Goal: Task Accomplishment & Management: Manage account settings

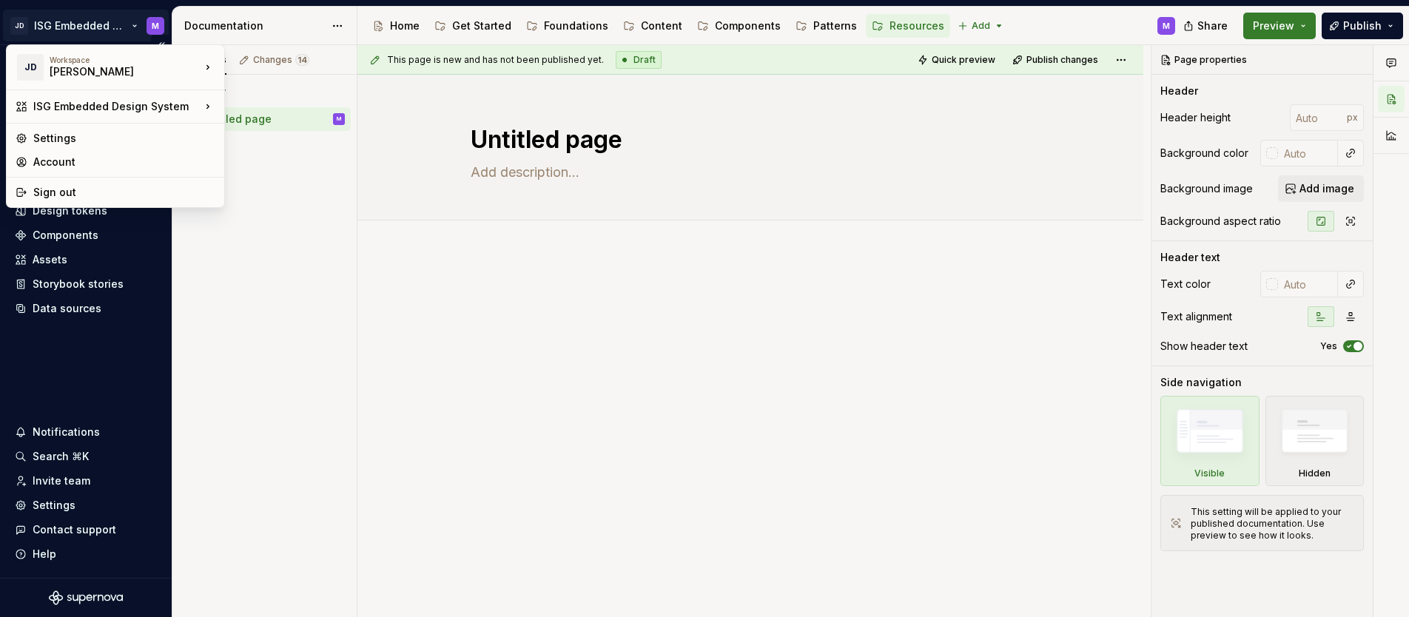
click at [130, 24] on html "JD ISG Embedded Design System M Home Documentation Analytics Code automation De…" at bounding box center [704, 308] width 1409 height 617
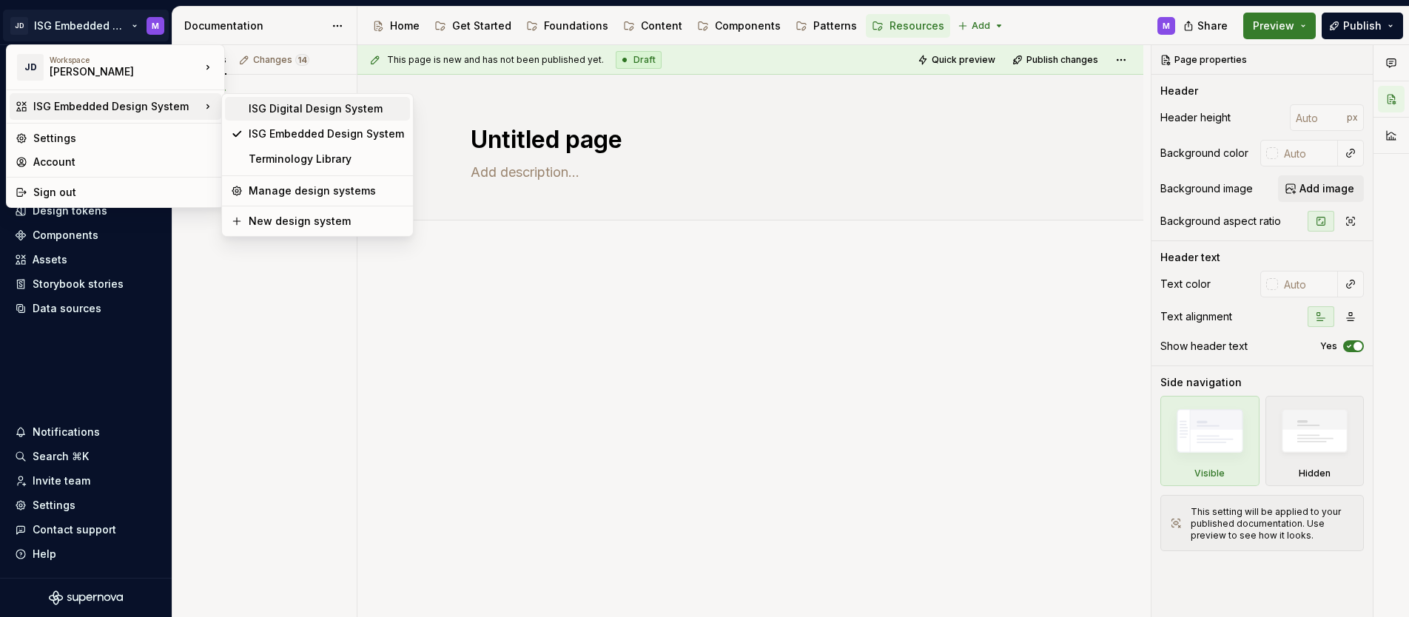
click at [264, 107] on div "ISG Digital Design System" at bounding box center [326, 108] width 155 height 15
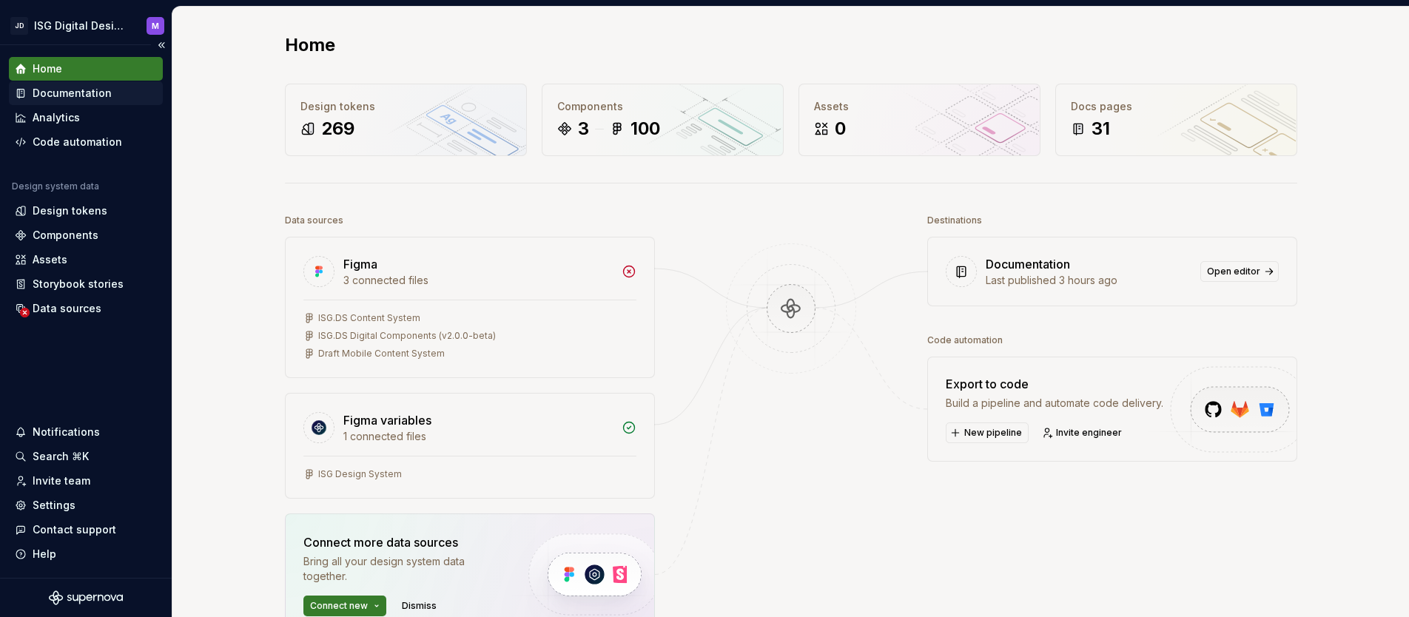
click at [82, 90] on div "Documentation" at bounding box center [72, 93] width 79 height 15
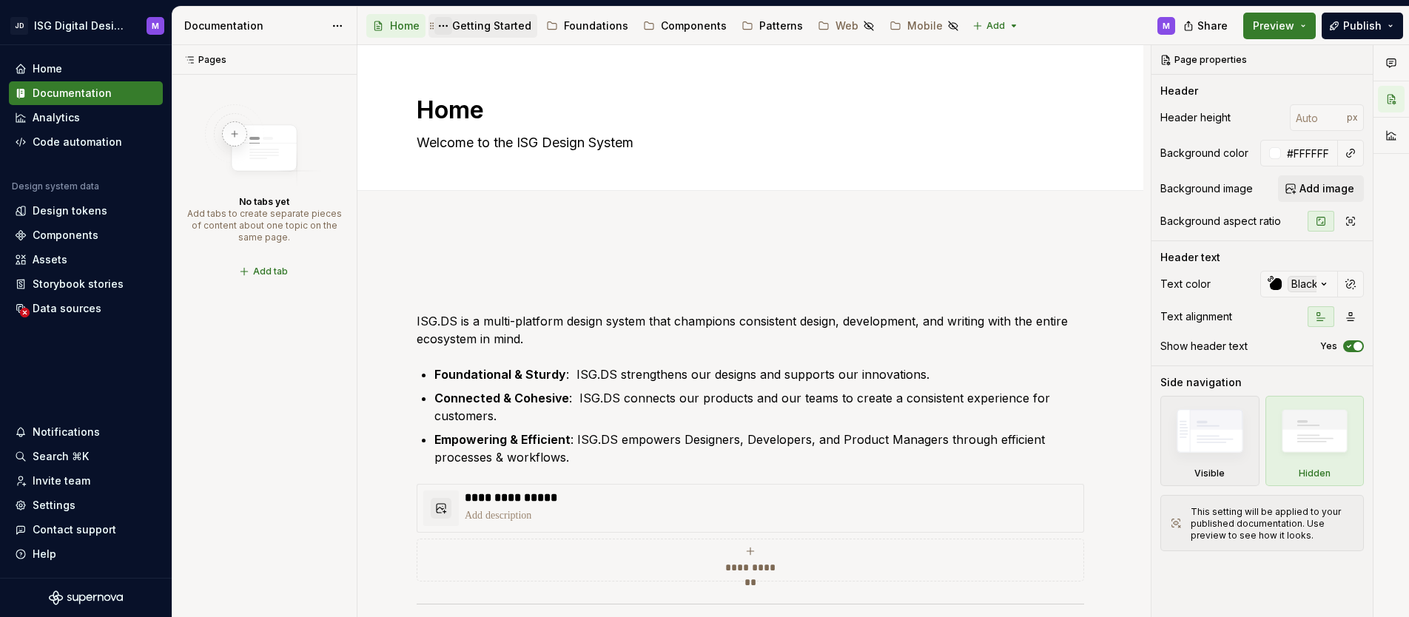
click at [443, 27] on button "Page tree" at bounding box center [444, 26] width 18 height 18
type textarea "*"
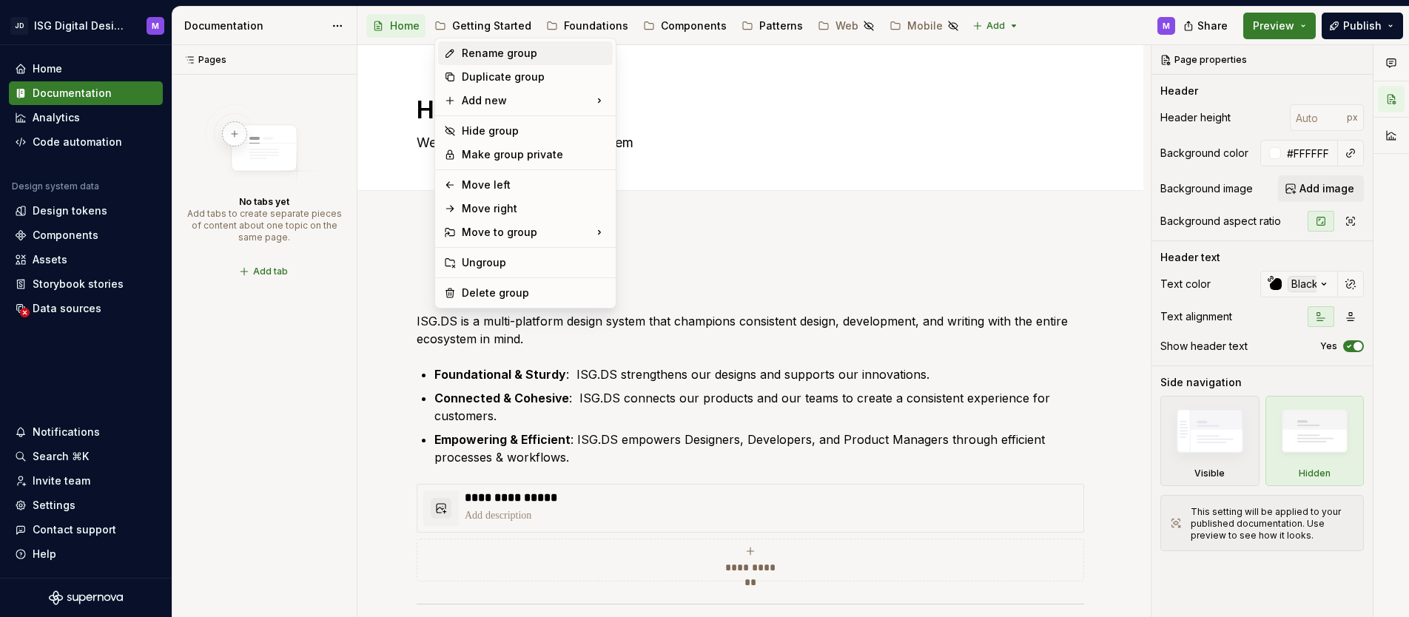
click at [486, 53] on div "Rename group" at bounding box center [534, 53] width 145 height 15
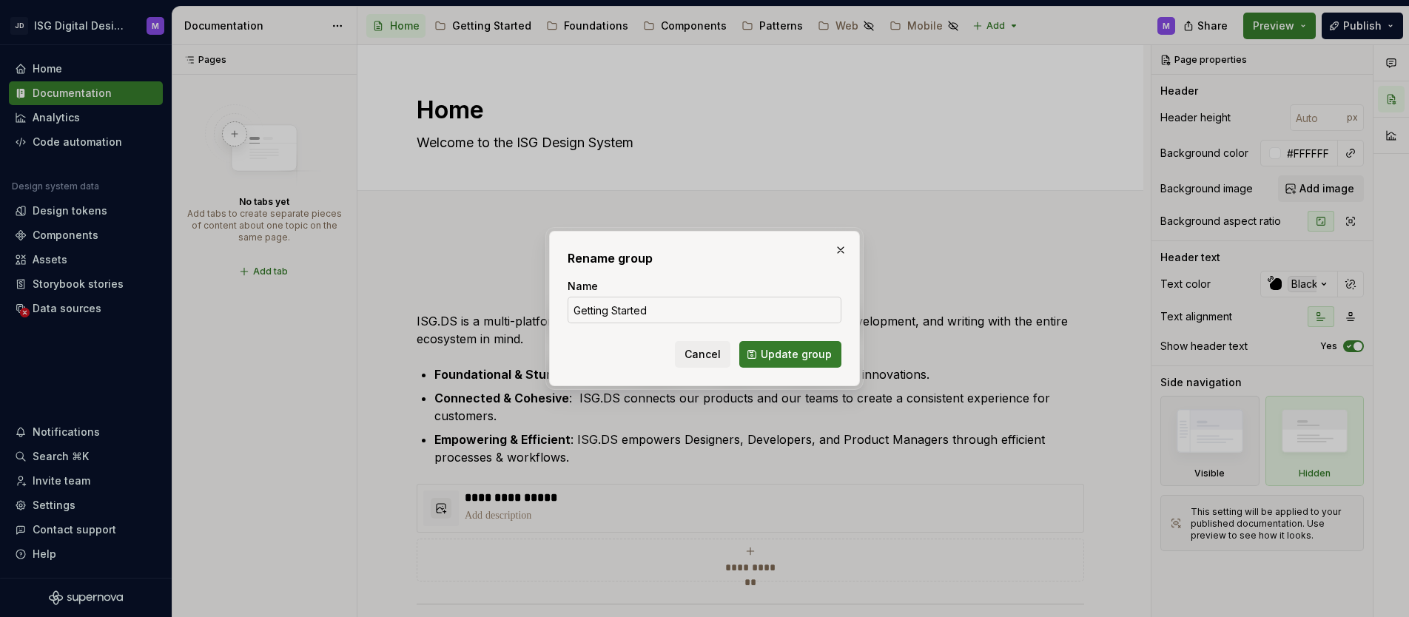
click at [608, 312] on input "Getting Started" at bounding box center [705, 310] width 274 height 27
type input "Get Started"
click at [799, 359] on span "Update group" at bounding box center [796, 354] width 71 height 15
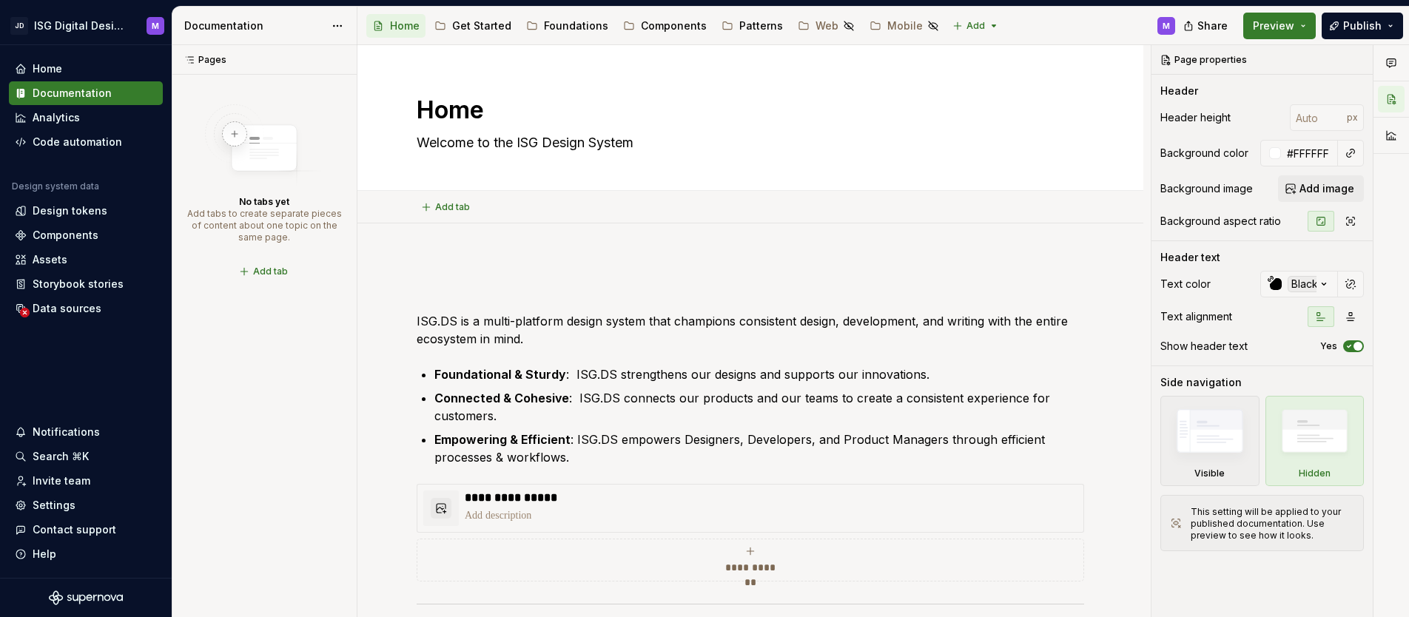
type textarea "*"
click at [981, 24] on html "JD ISG Digital Design System M Home Documentation Analytics Code automation Des…" at bounding box center [704, 308] width 1409 height 617
click at [982, 76] on div "New group" at bounding box center [1010, 78] width 96 height 15
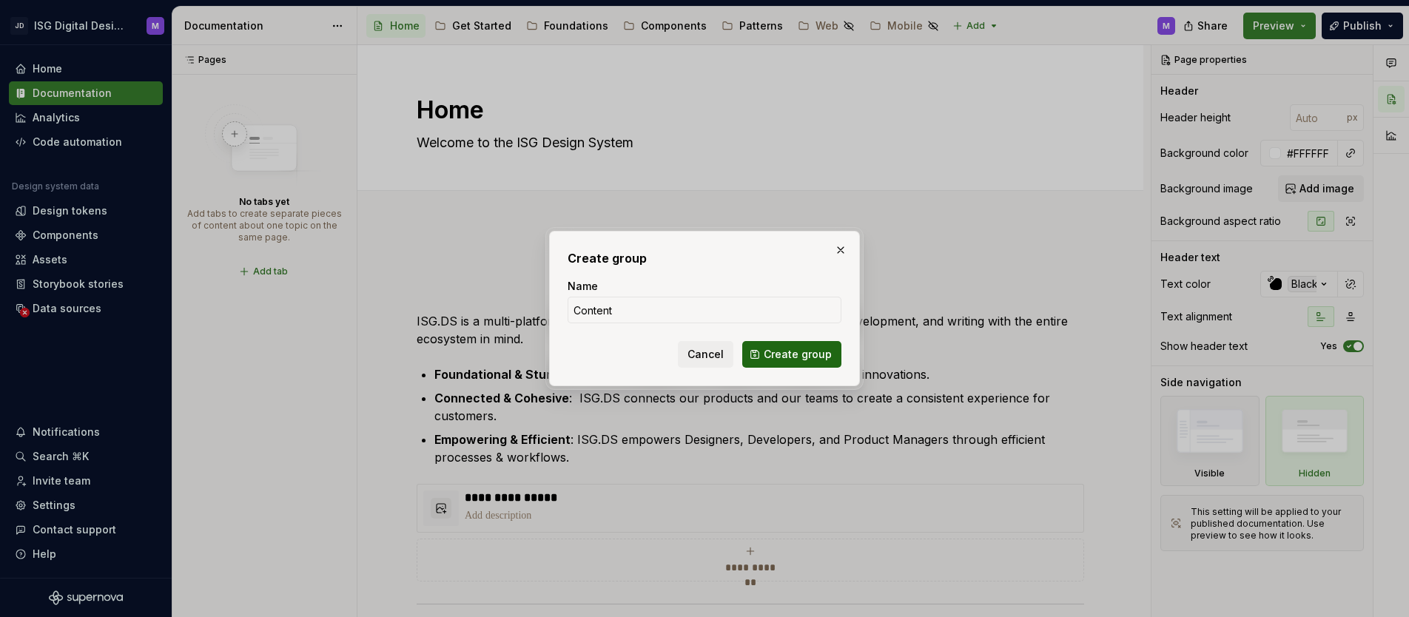
type input "Content"
click at [789, 354] on span "Create group" at bounding box center [798, 354] width 68 height 15
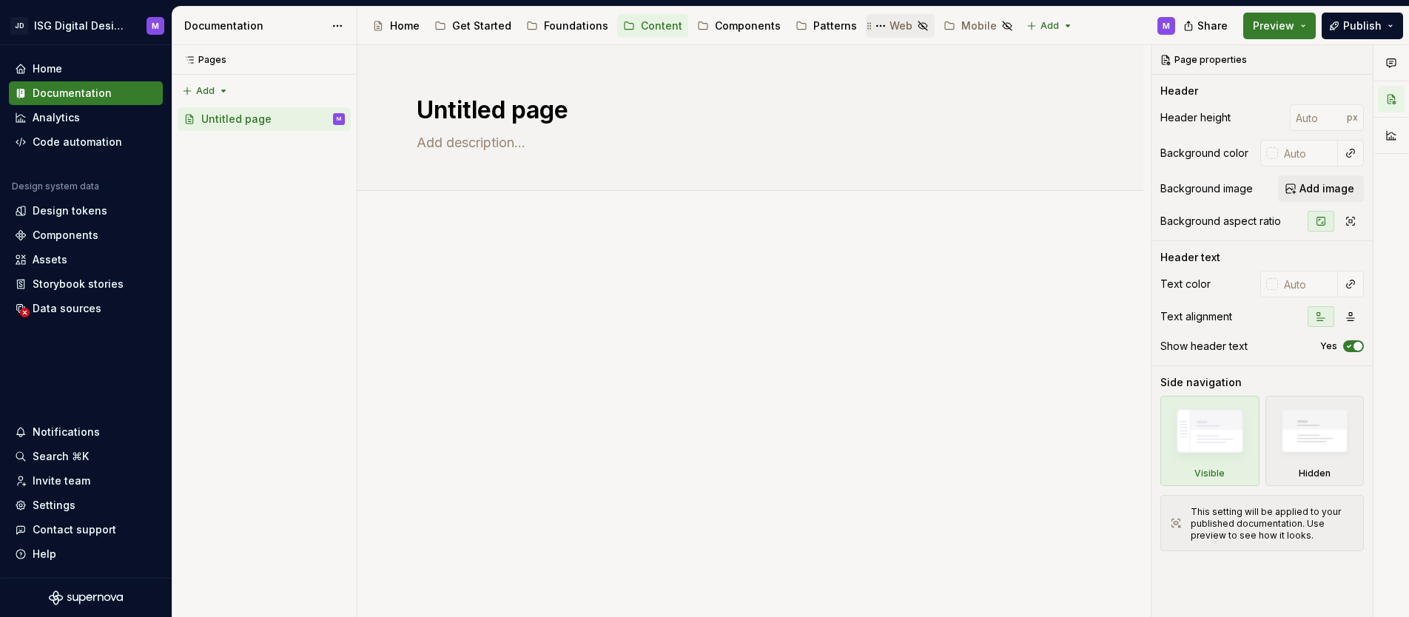
click at [891, 25] on div "Web" at bounding box center [901, 26] width 23 height 15
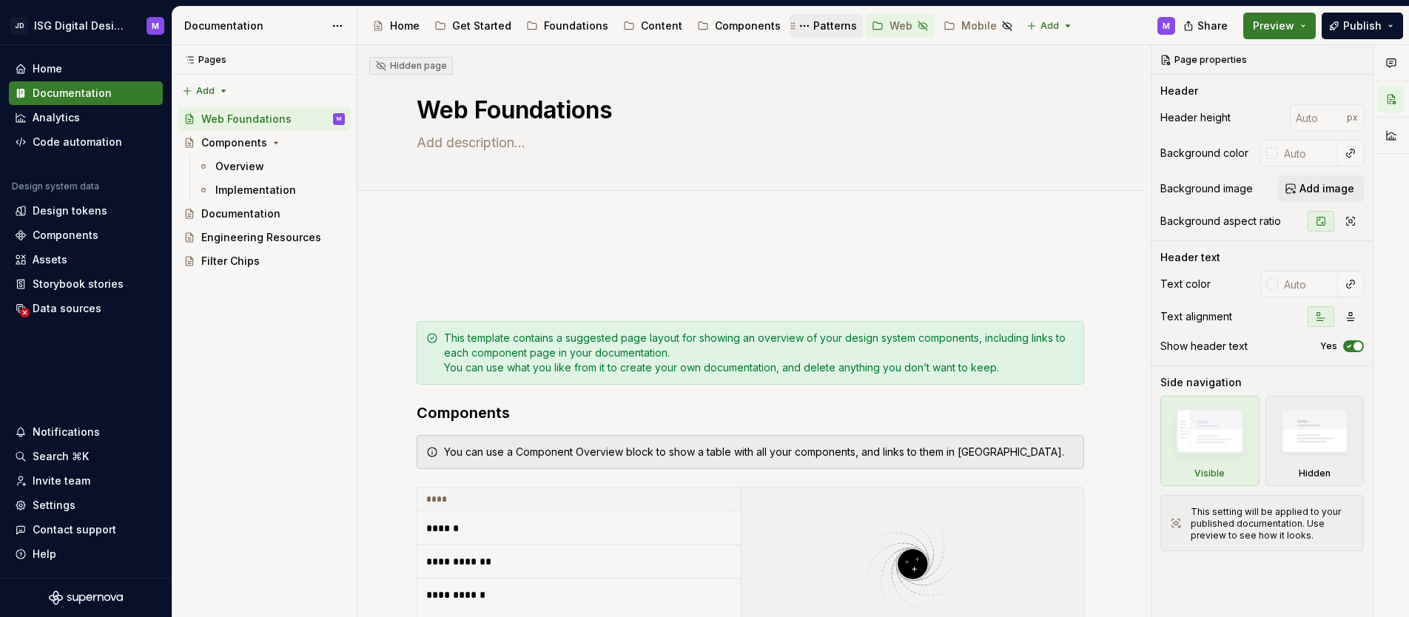
click at [822, 29] on div "Patterns" at bounding box center [836, 26] width 44 height 15
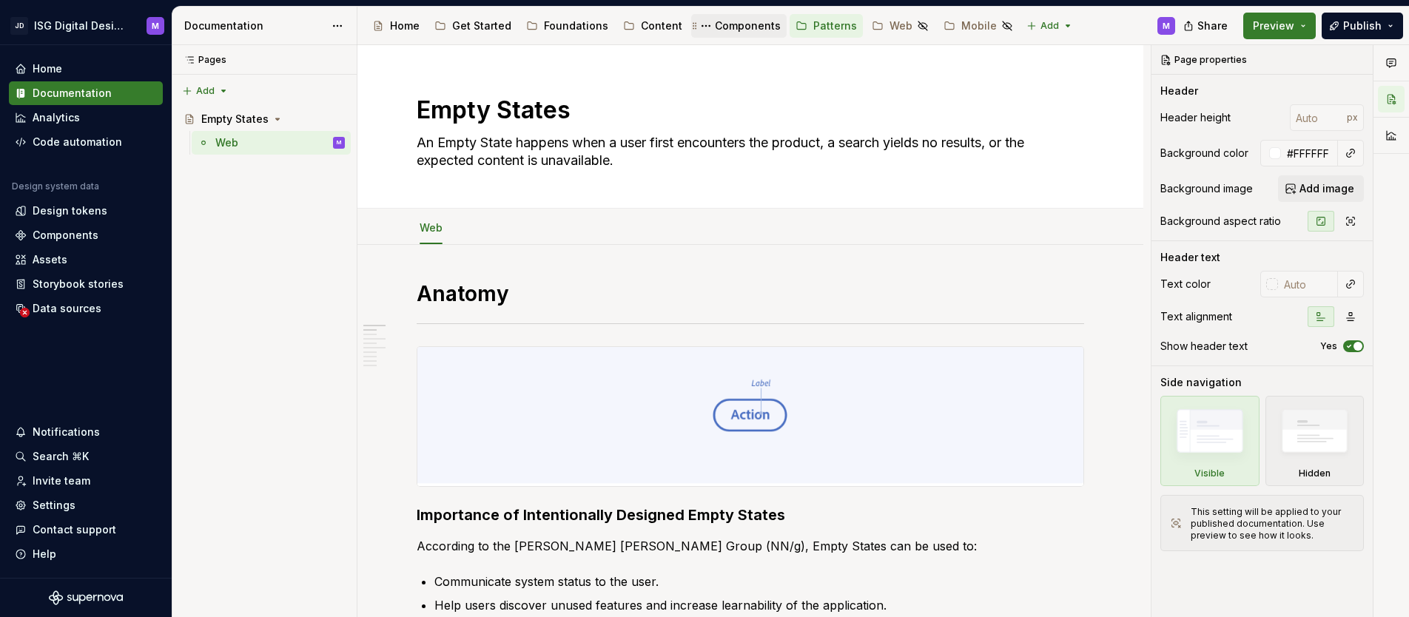
click at [737, 30] on div "Components" at bounding box center [748, 26] width 66 height 15
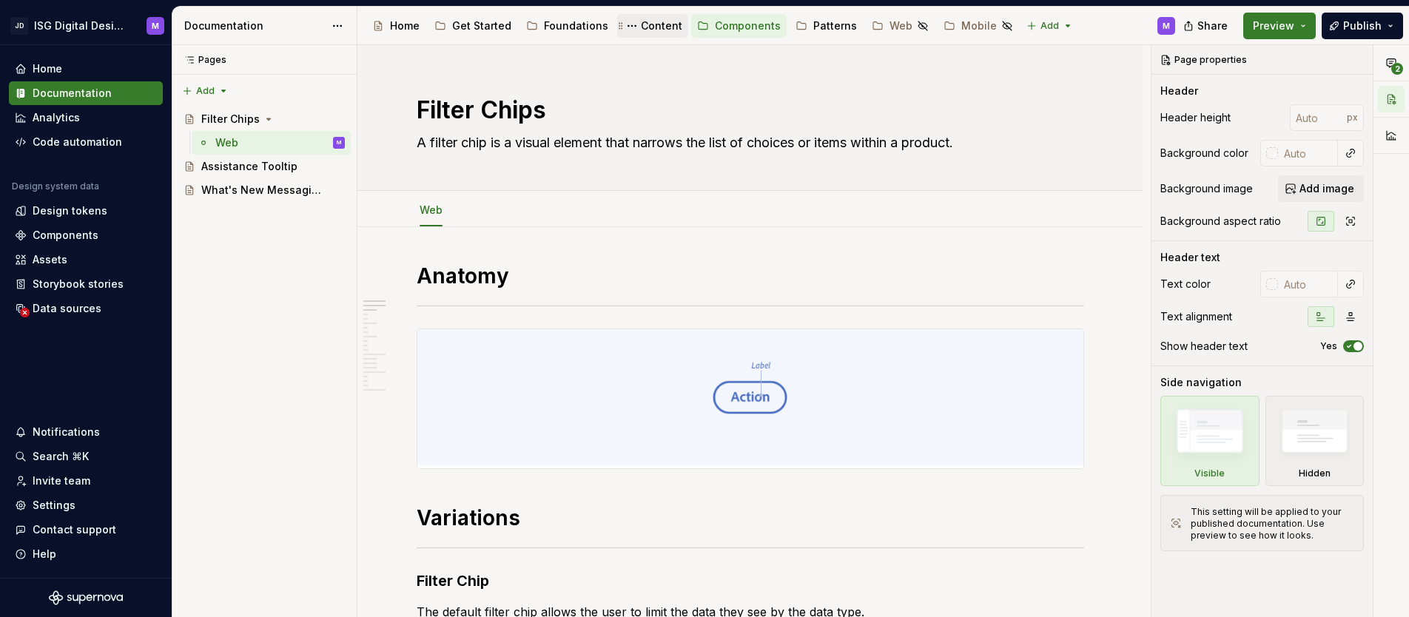
click at [654, 29] on div "Content" at bounding box center [661, 26] width 41 height 15
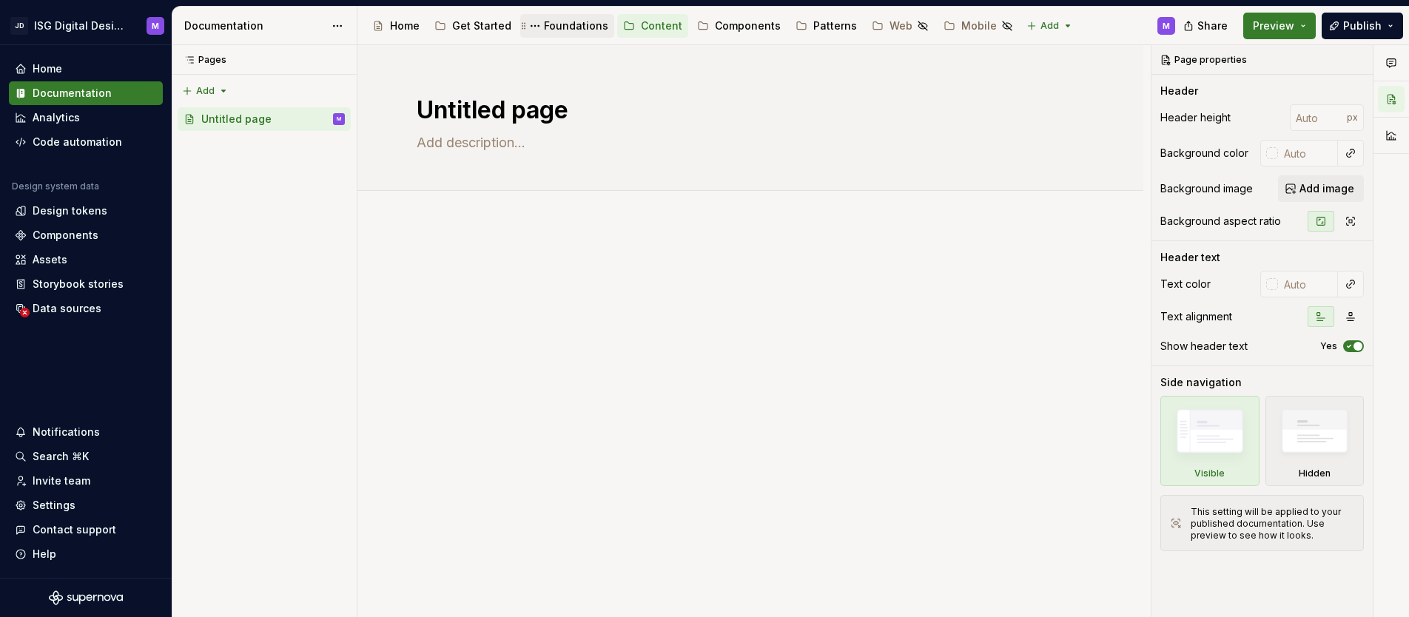
click at [561, 28] on div "Foundations" at bounding box center [576, 26] width 64 height 15
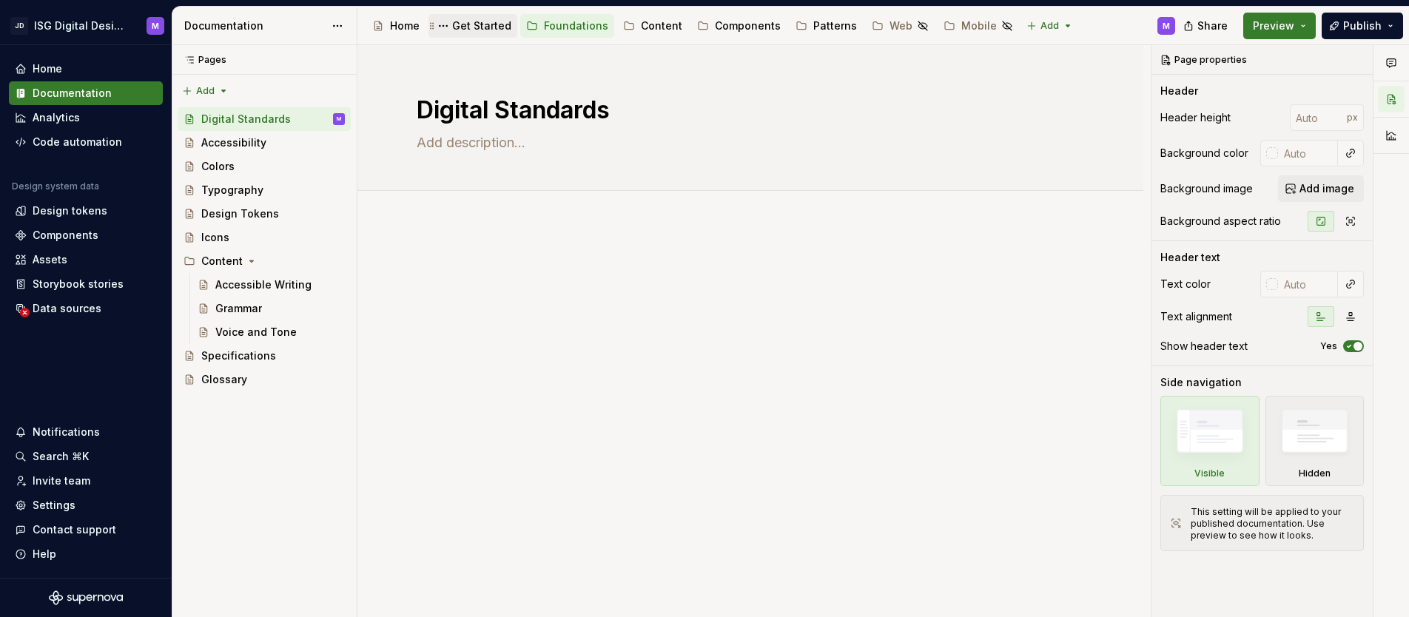
click at [486, 27] on div "Get Started" at bounding box center [481, 26] width 59 height 15
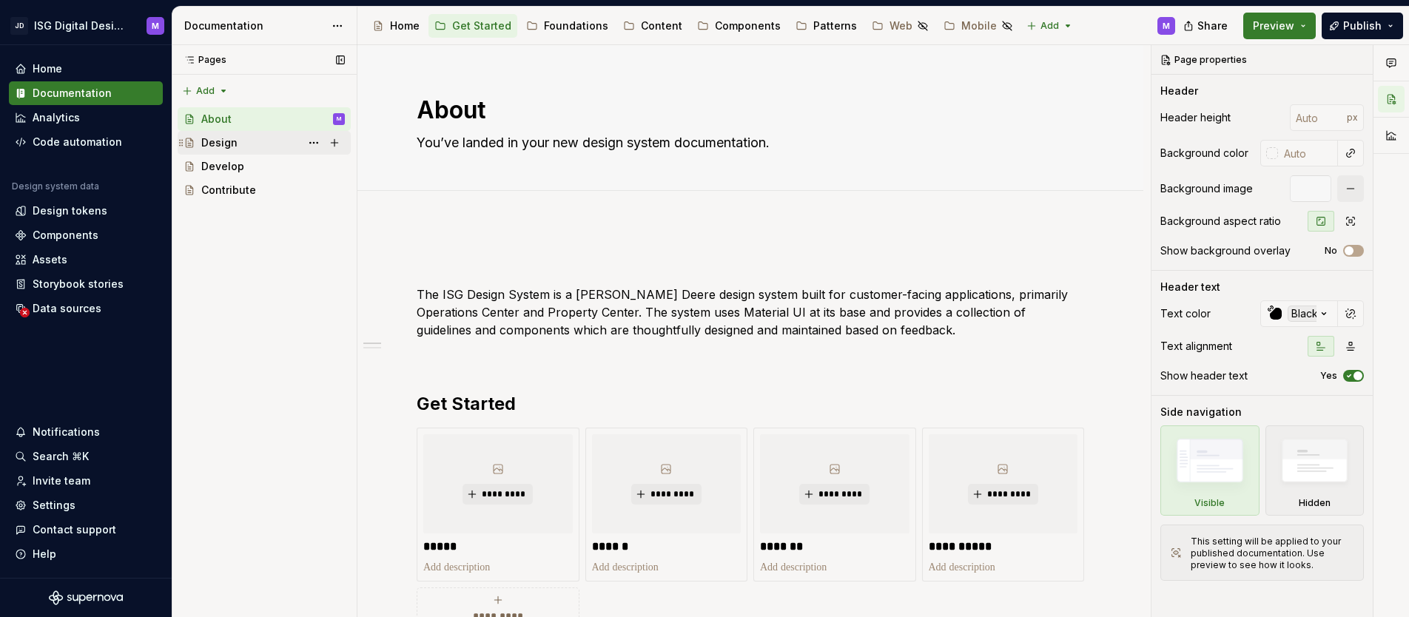
click at [222, 147] on div "Design" at bounding box center [219, 142] width 36 height 15
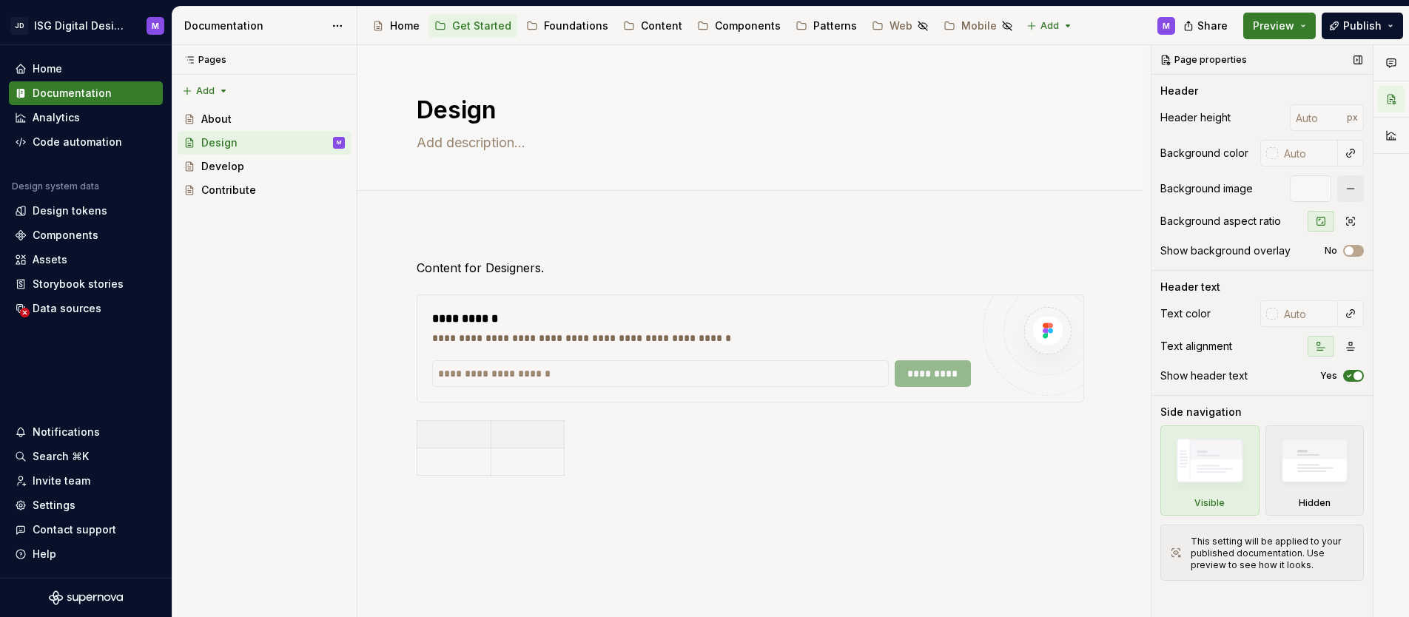
type textarea "*"
